Goal: Task Accomplishment & Management: Manage account settings

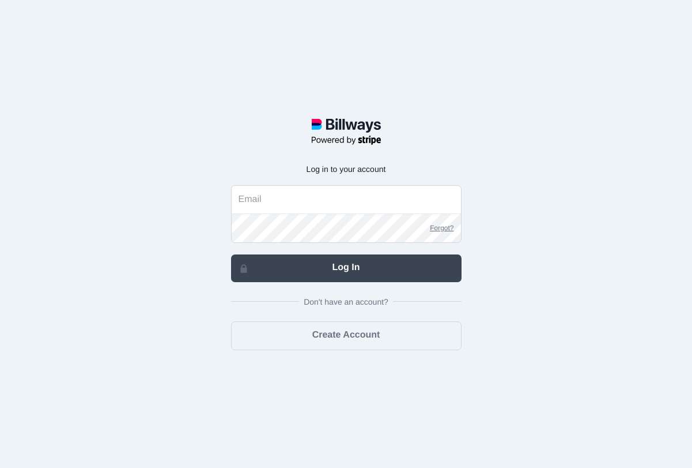
type input "christiona+tagnyllc@djtfa.com"
click at [346, 273] on link "Log In" at bounding box center [346, 268] width 231 height 28
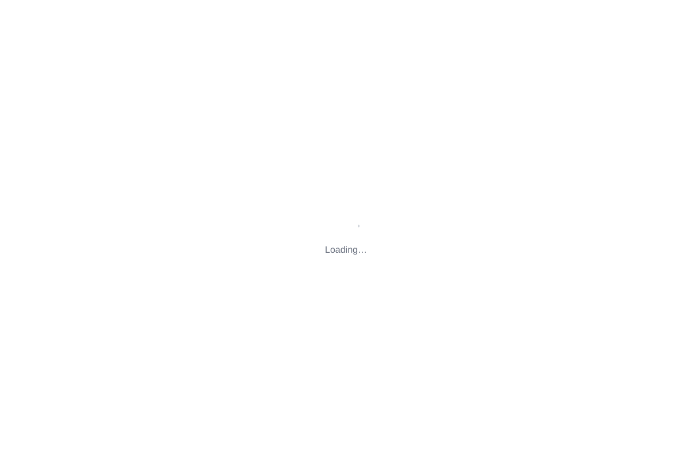
type input "[STREET_ADDRESS][US_STATE]"
type input "[EMAIL_ADDRESS][DOMAIN_NAME]"
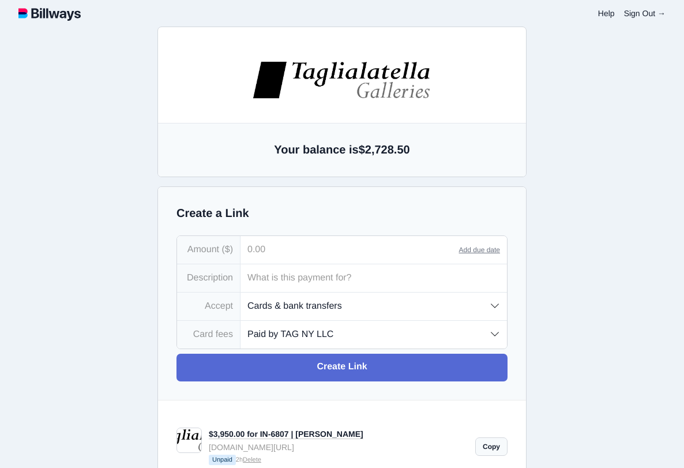
click at [297, 246] on input "tel" at bounding box center [349, 250] width 218 height 28
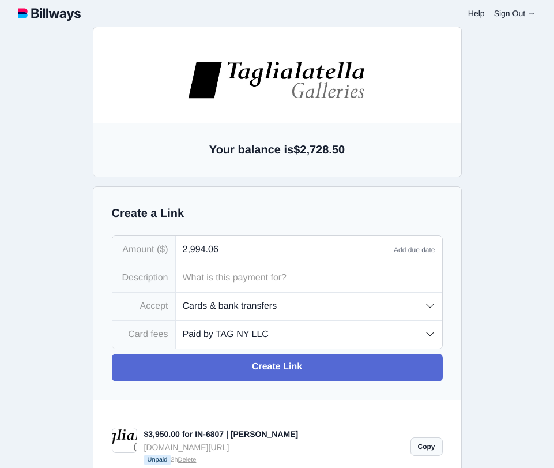
type input "2,994.06"
click at [218, 275] on input "text" at bounding box center [309, 278] width 266 height 28
type input "IN-6809 | DELLIPIZZI"
click at [243, 312] on select "Cards & bank transfers Cards only Bank transfers only" at bounding box center [309, 305] width 266 height 27
click at [212, 334] on select "Paid by TAG NY LLC Paid by customer (US) Paid by customer (Int'l)" at bounding box center [309, 334] width 266 height 27
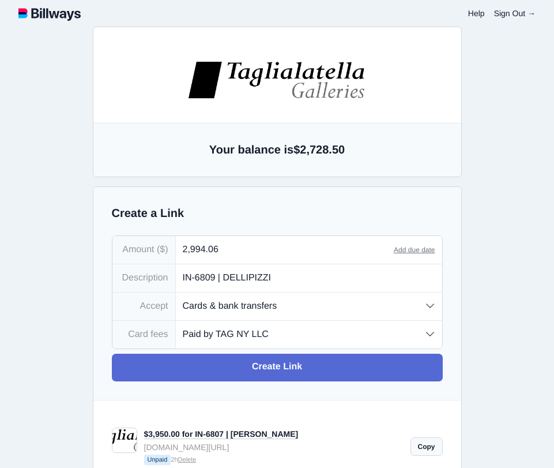
select select "customer"
click at [176, 322] on select "Paid by TAG NY LLC Paid by customer (US) Paid by customer (Int'l)" at bounding box center [309, 334] width 266 height 27
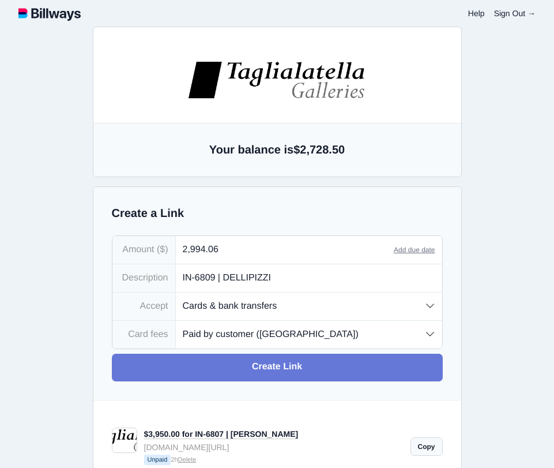
click at [220, 375] on link "Create Link" at bounding box center [277, 367] width 331 height 28
type input "[EMAIL_ADDRESS][DOMAIN_NAME]"
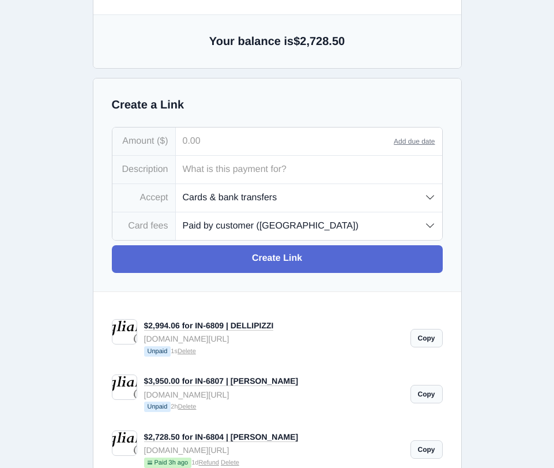
click at [425, 339] on link "Copy" at bounding box center [426, 338] width 32 height 18
click at [238, 142] on input "tel" at bounding box center [285, 141] width 218 height 28
type input "2,994.06"
click at [262, 172] on input "text" at bounding box center [309, 170] width 266 height 28
type input "IN-6809 | DELLIPIZZI"
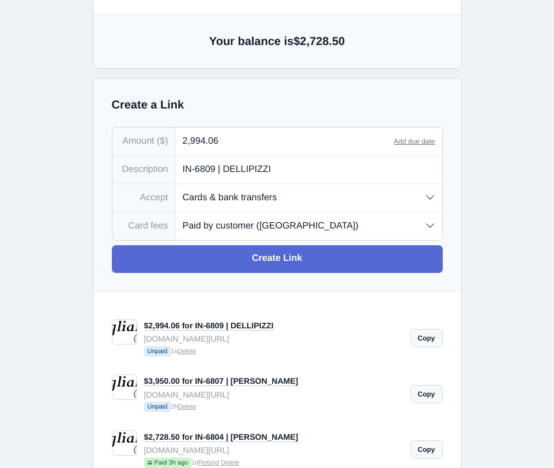
click at [275, 225] on select "Paid by TAG NY LLC Paid by customer (US) Paid by customer (Int'l)" at bounding box center [309, 225] width 266 height 27
select select "company"
click at [176, 213] on select "Paid by TAG NY LLC Paid by customer (US) Paid by customer (Int'l)" at bounding box center [309, 225] width 266 height 27
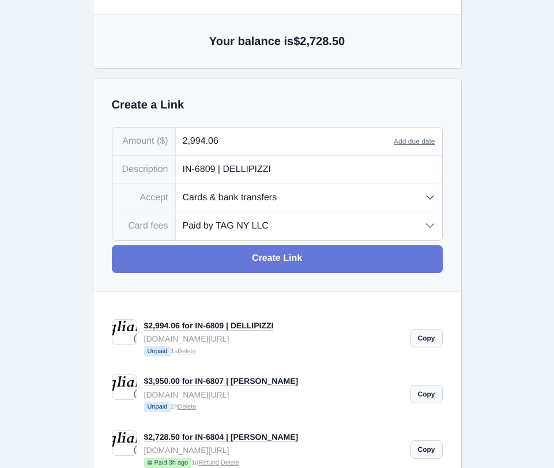
click at [255, 259] on link "Create Link" at bounding box center [277, 259] width 331 height 28
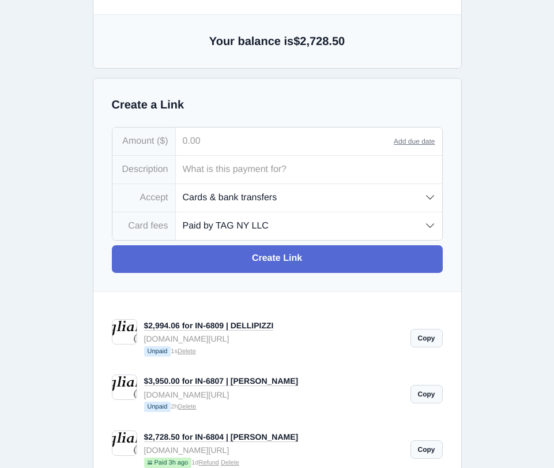
type input "[EMAIL_ADDRESS][DOMAIN_NAME]"
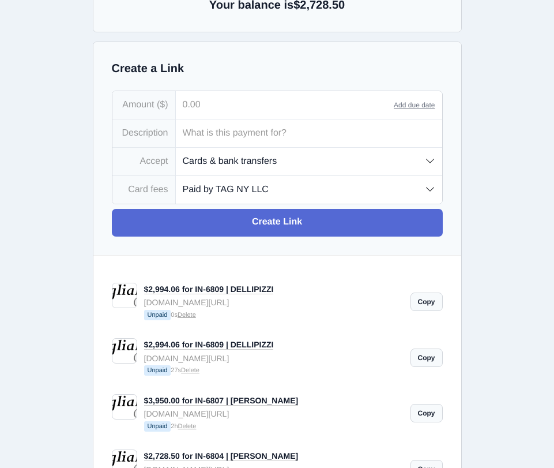
scroll to position [149, 0]
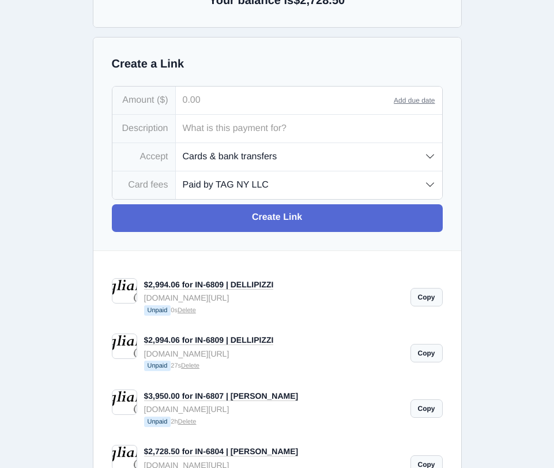
click at [199, 369] on link "Delete" at bounding box center [190, 365] width 18 height 7
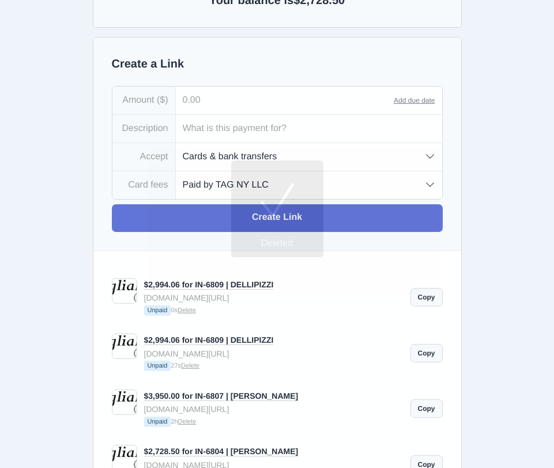
type input "[EMAIL_ADDRESS][DOMAIN_NAME]"
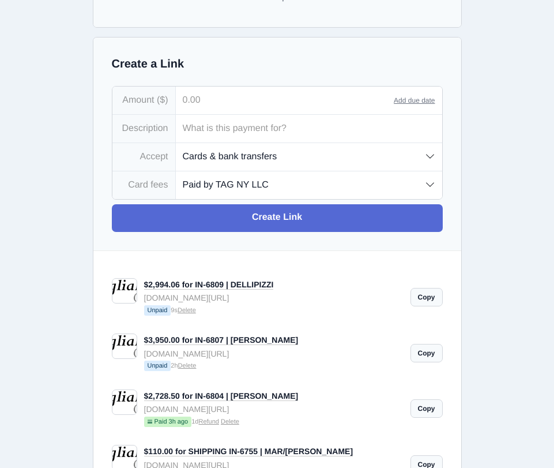
scroll to position [0, 0]
click at [422, 297] on link "Copy" at bounding box center [426, 297] width 32 height 18
click at [429, 299] on link "Copy" at bounding box center [426, 297] width 32 height 18
click at [203, 288] on link "$2,994.06 for IN-6809 | DELLIPIZZI" at bounding box center [209, 285] width 130 height 10
